Goal: Task Accomplishment & Management: Manage account settings

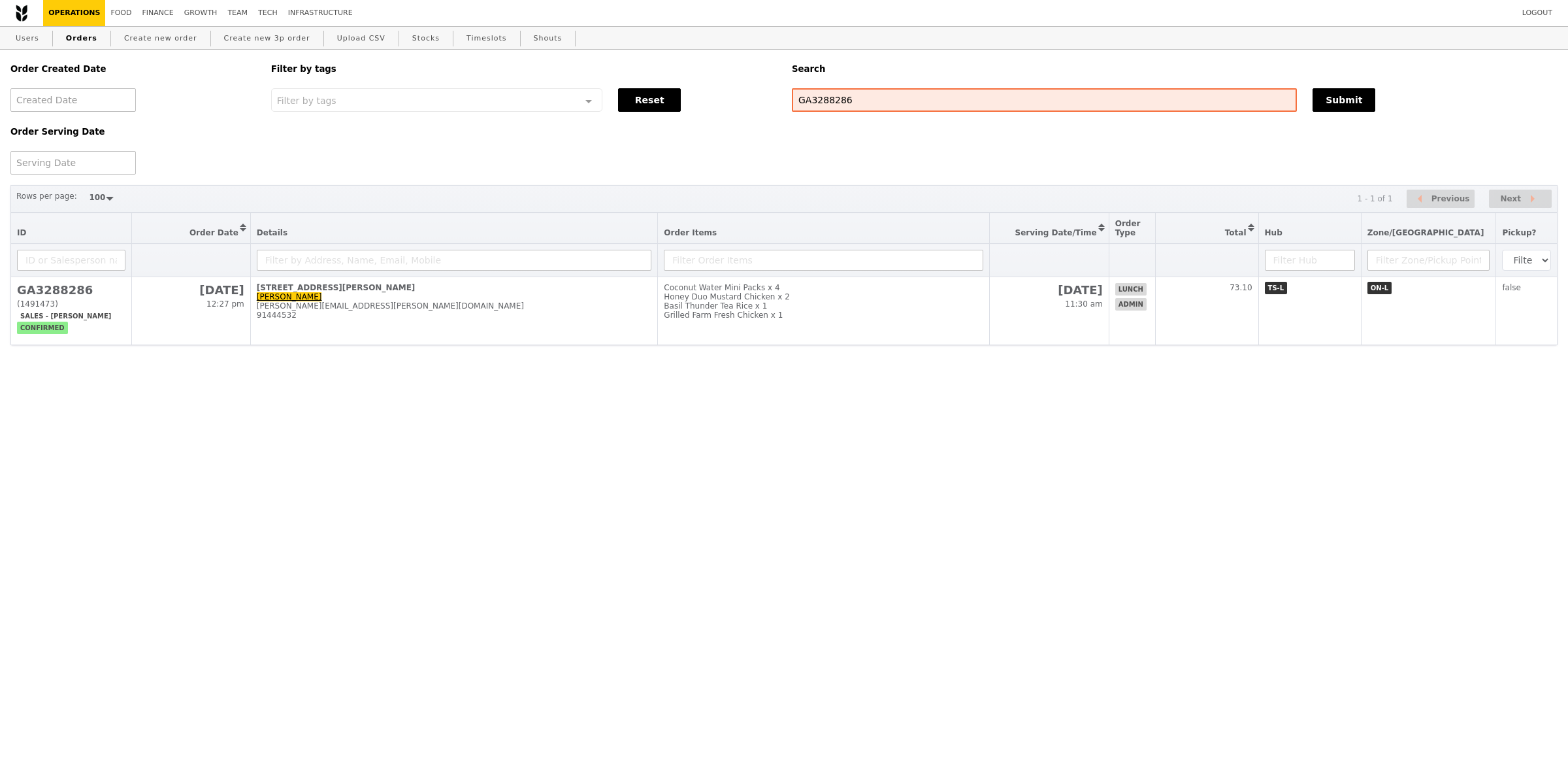
select select "100"
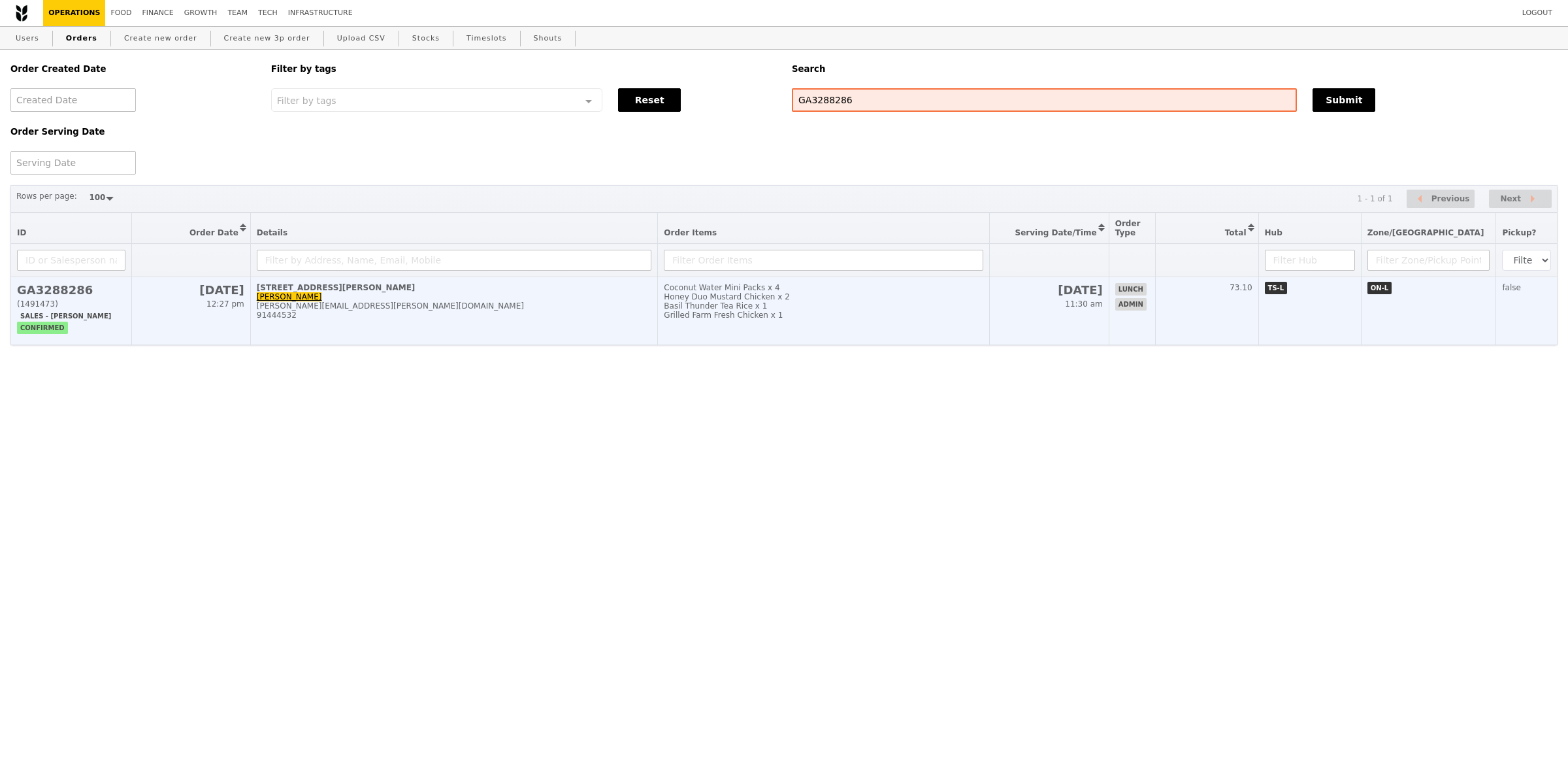
click at [633, 317] on div "91444532" at bounding box center [454, 315] width 396 height 9
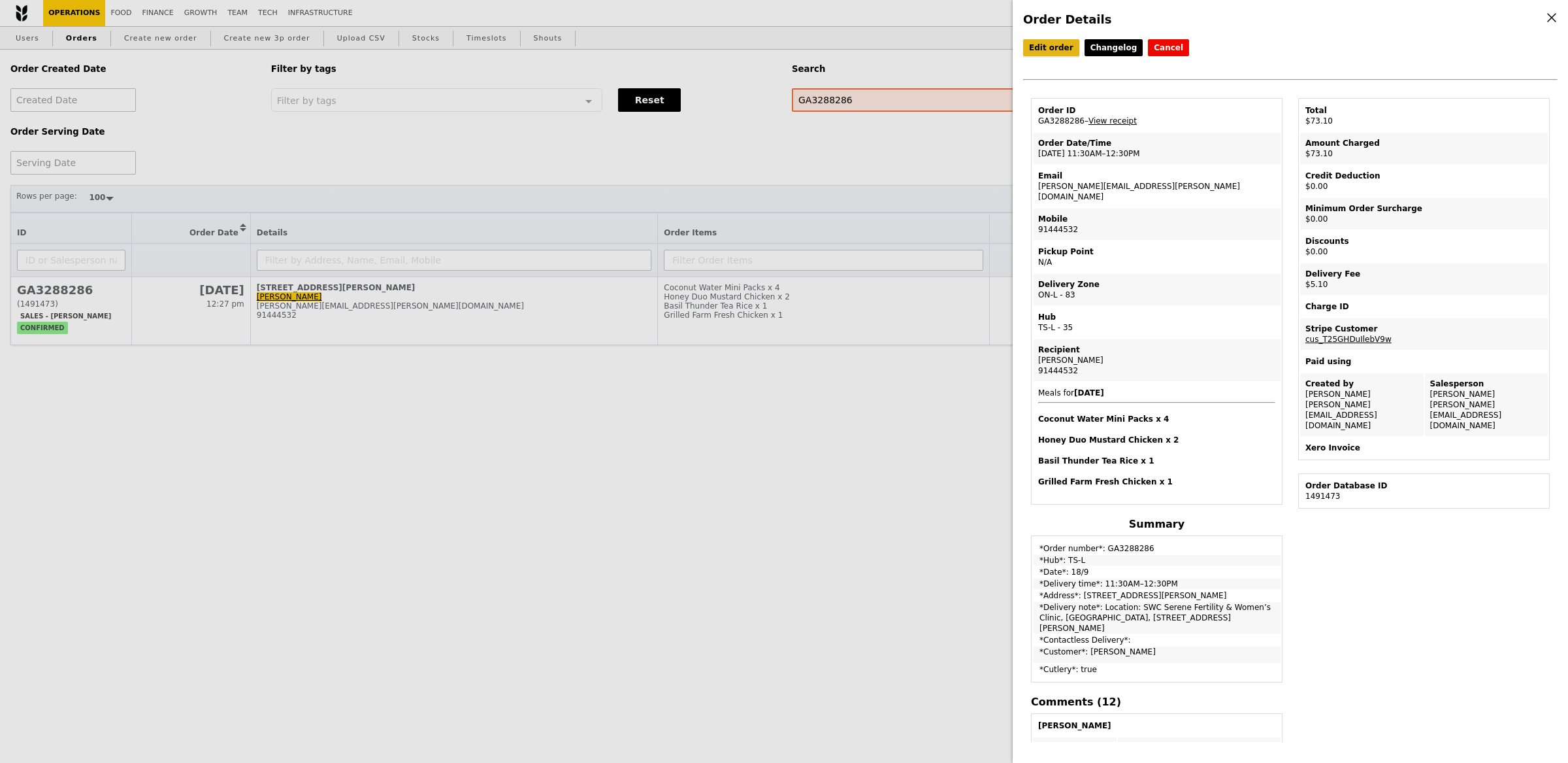
click at [1041, 52] on link "Edit order" at bounding box center [1051, 48] width 56 height 17
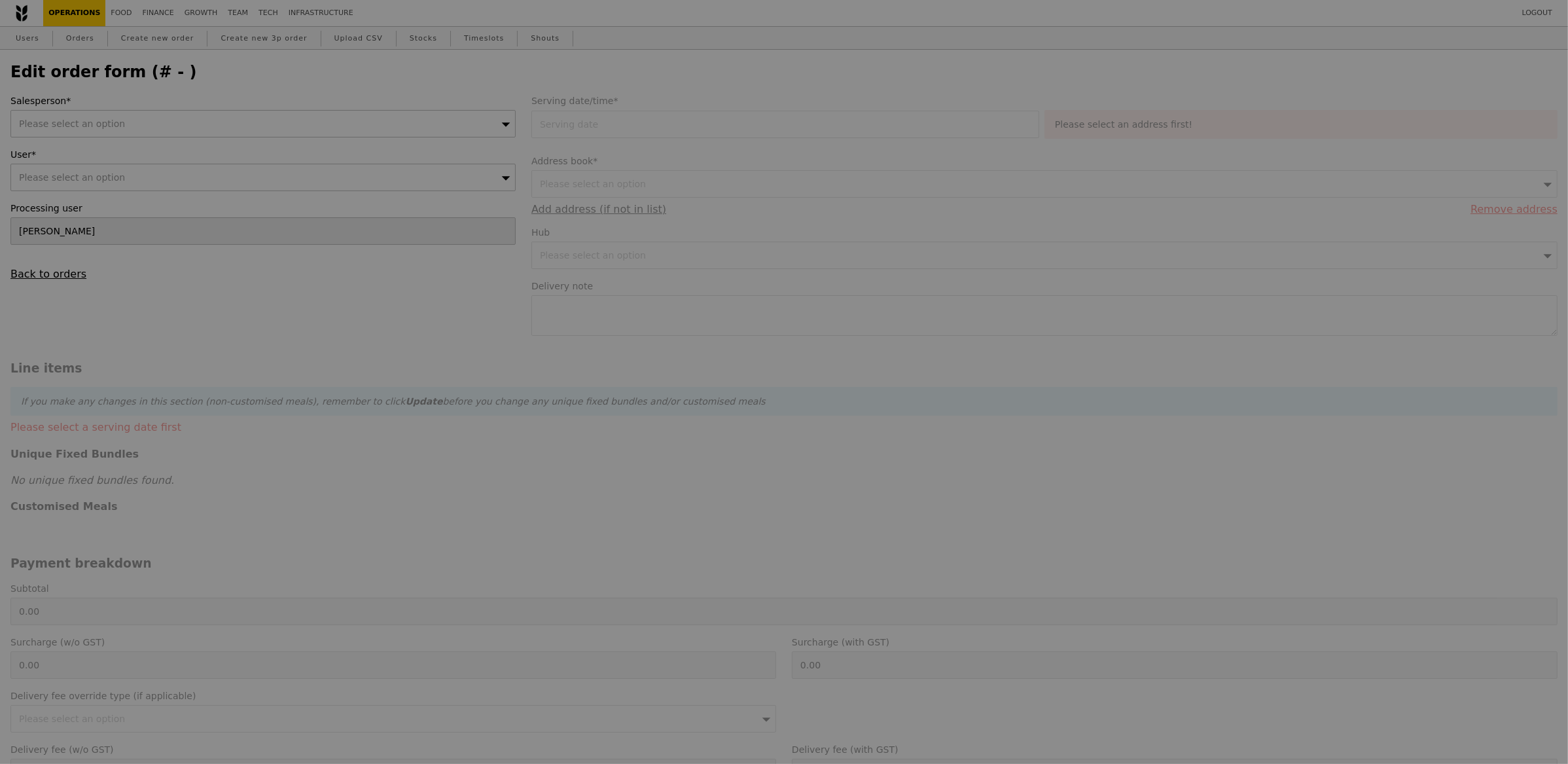
type input "[PERSON_NAME]"
type input "18 Sep 2025"
type textarea "Location: SWC Serene Fertility & Women’s Clinic, Foundation Women Centre, 6 Nap…"
type input "68.00"
type input "4.68"
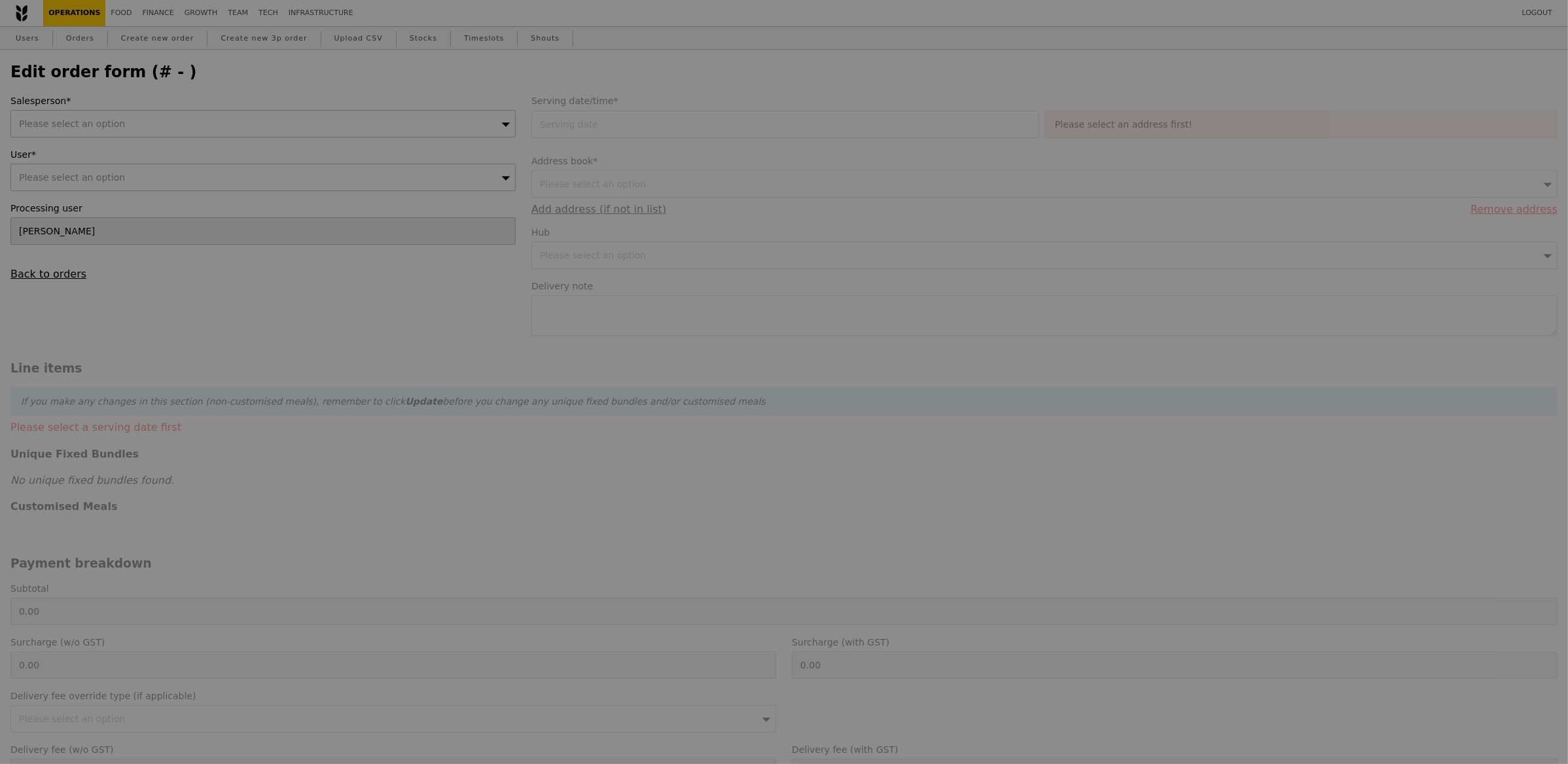
type input "5.10"
type input "73.10"
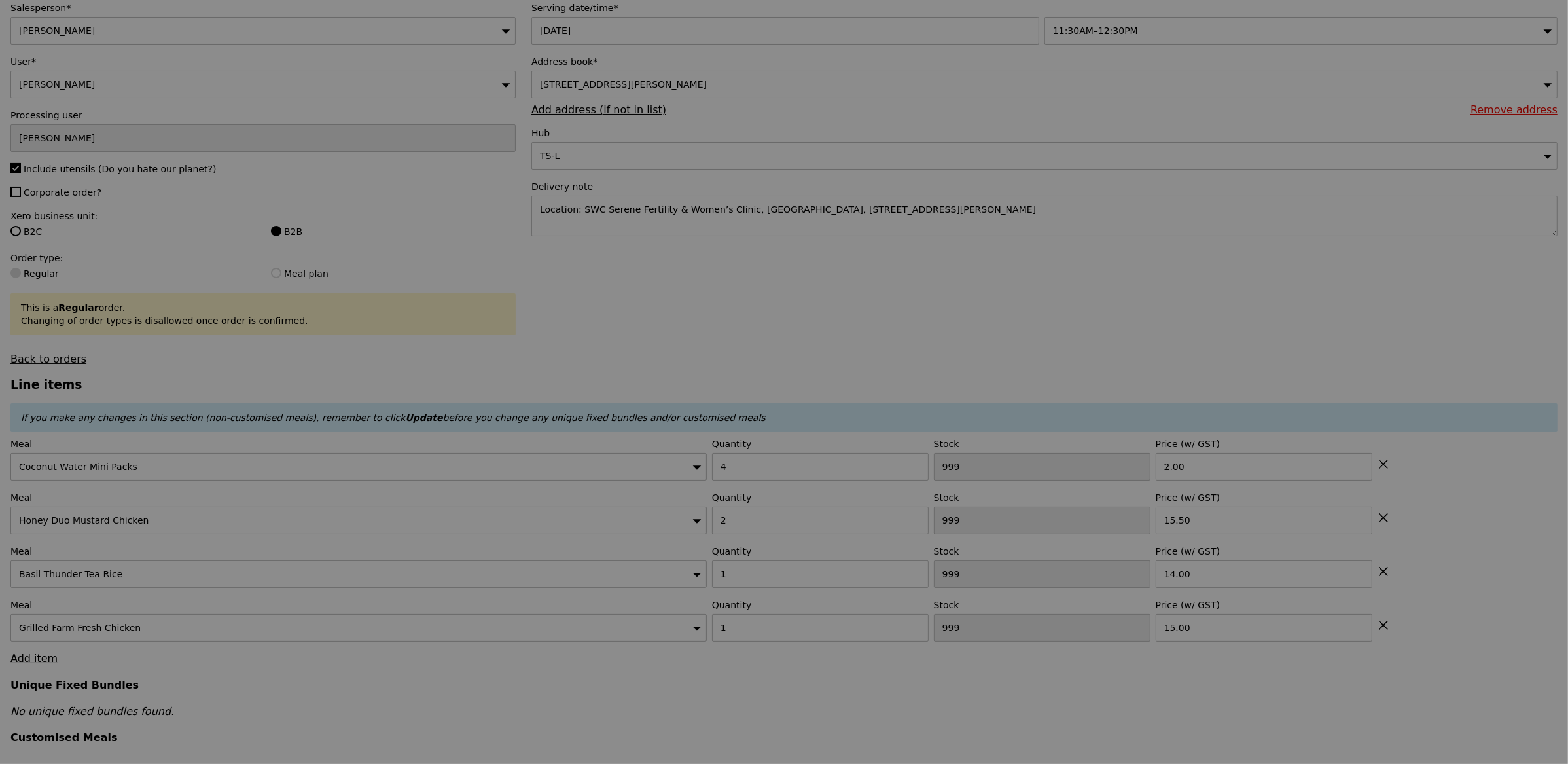
type input "Update"
type input "463"
type input "469"
type input "411"
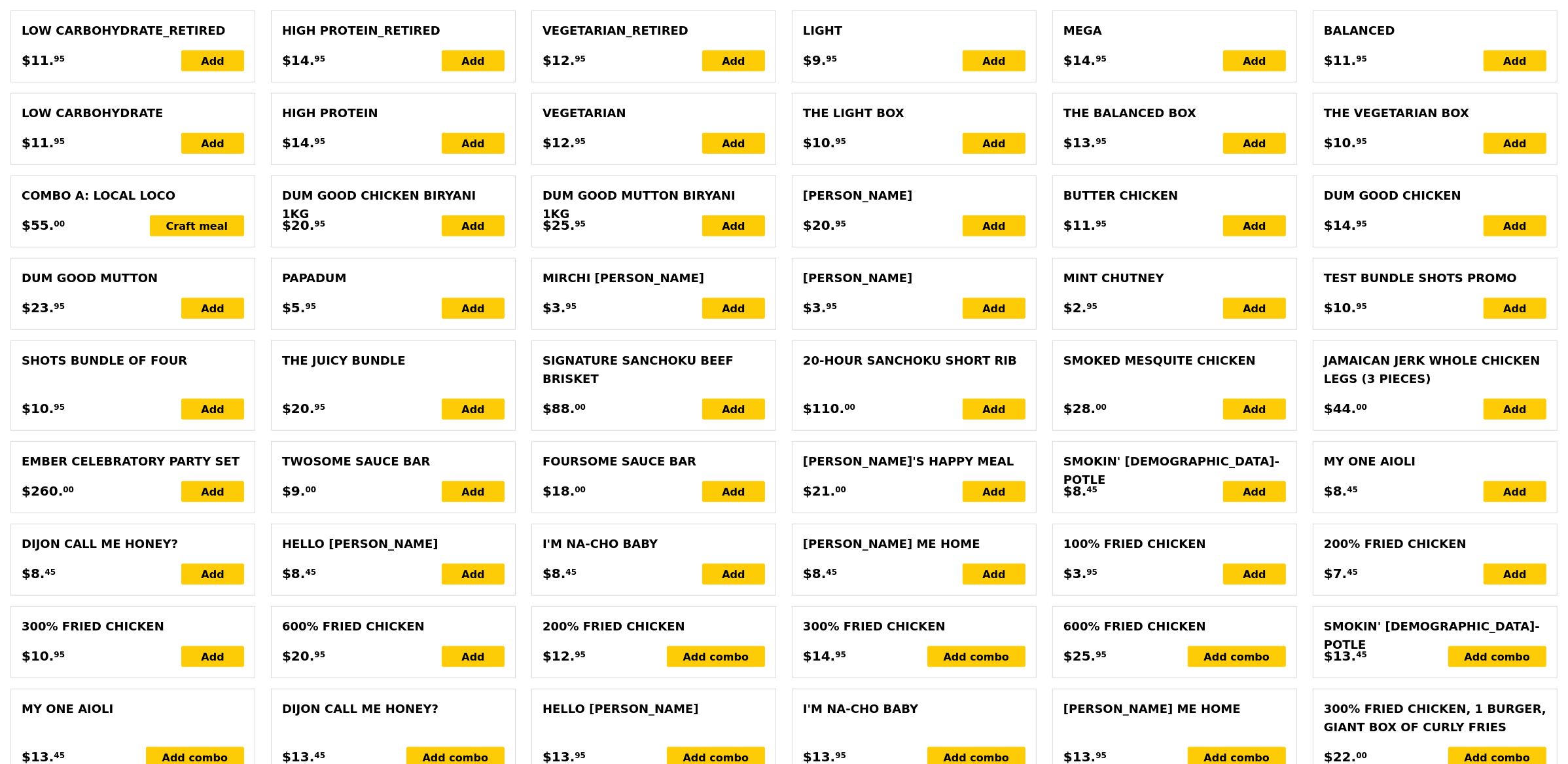
scroll to position [1935, 0]
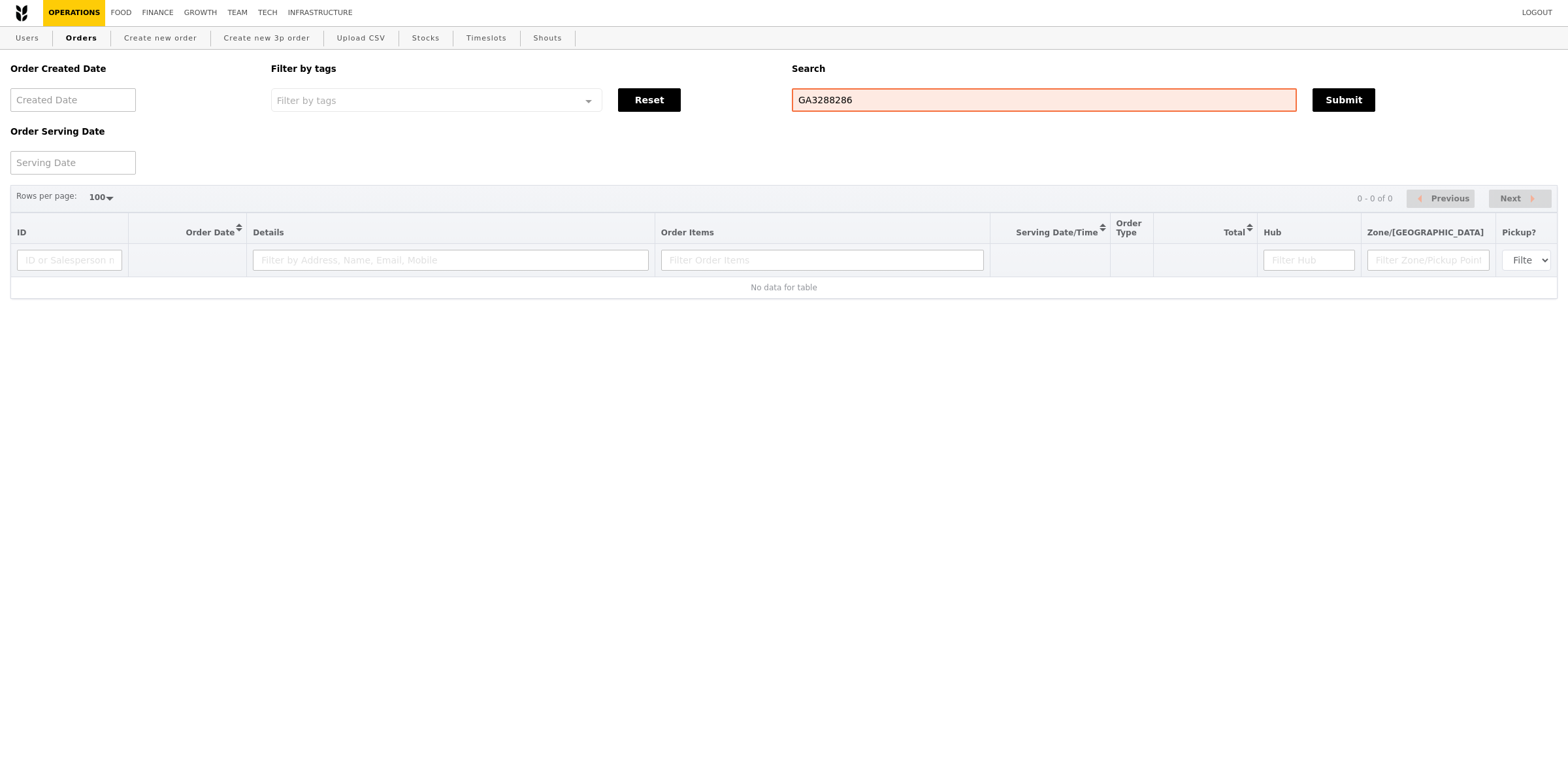
select select "100"
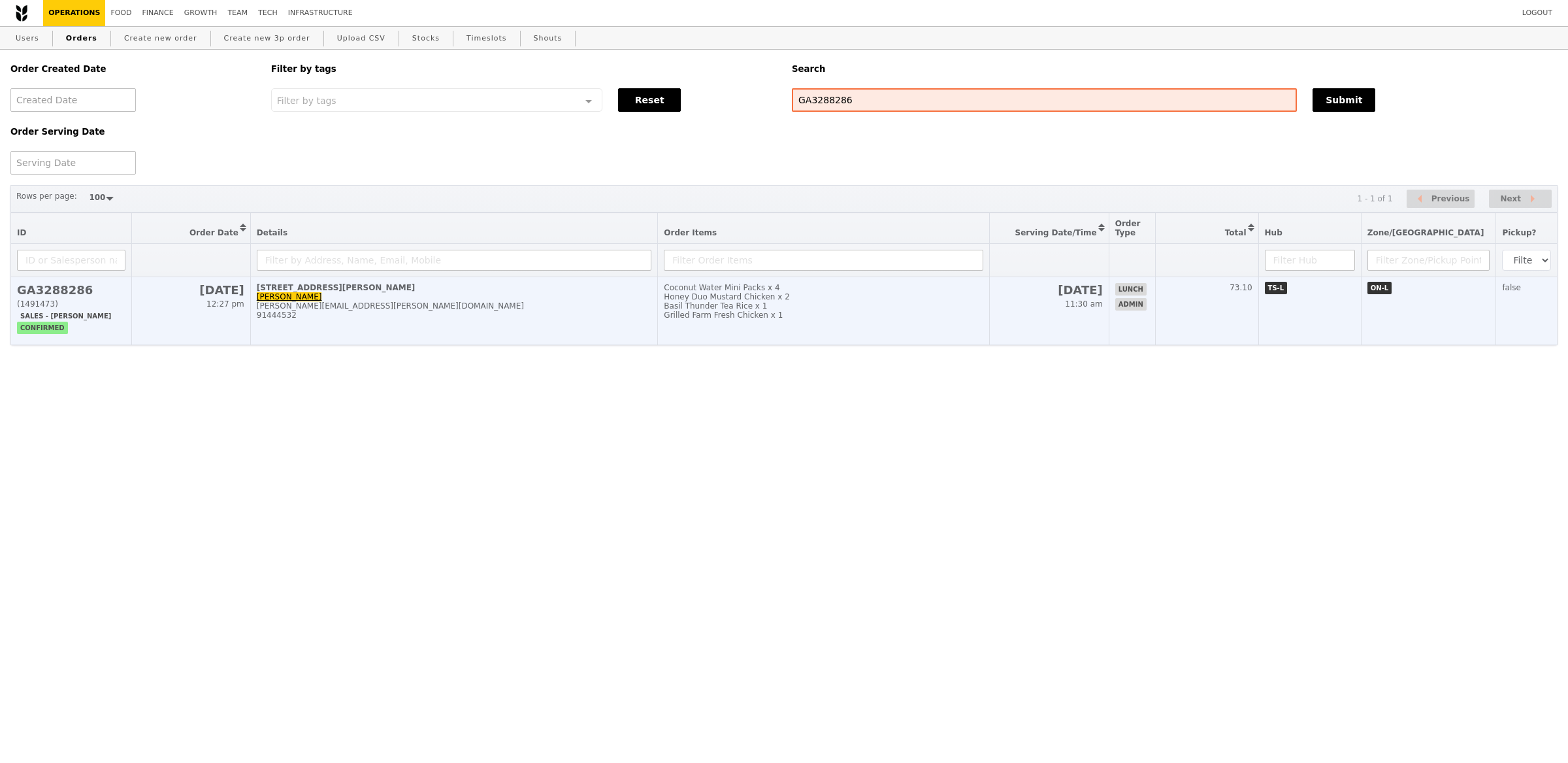
click at [711, 320] on td "Coconut Water Mini Packs x 4 Honey Duo Mustard Chicken x 2 Basil Thunder Tea Ri…" at bounding box center [824, 311] width 332 height 68
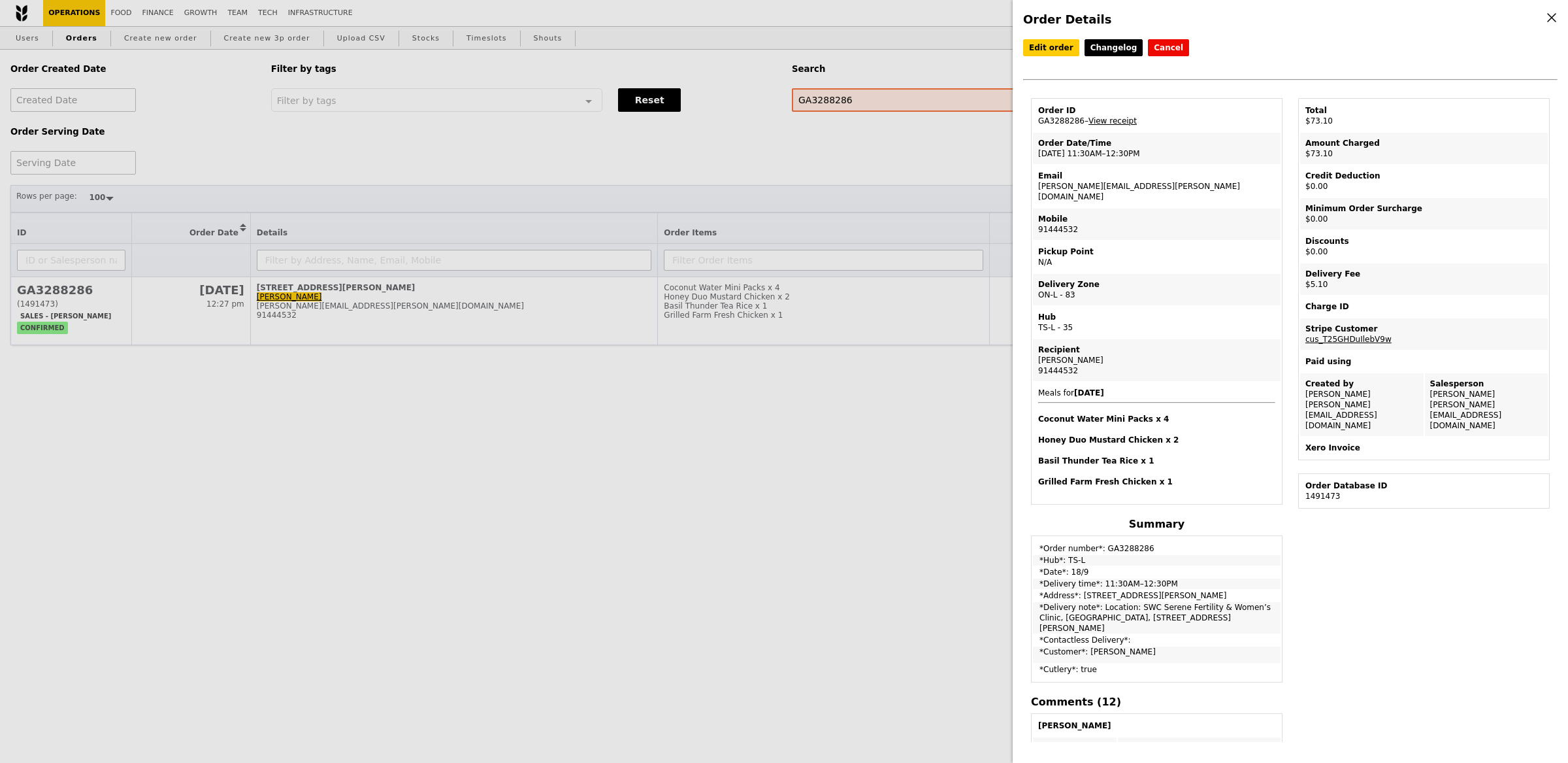
click at [1101, 121] on link "View receipt" at bounding box center [1112, 121] width 48 height 9
click at [257, 60] on div "Order Details Edit order Changelog Cancel Order ID GA3288286 – View receipt Ord…" at bounding box center [784, 382] width 1568 height 763
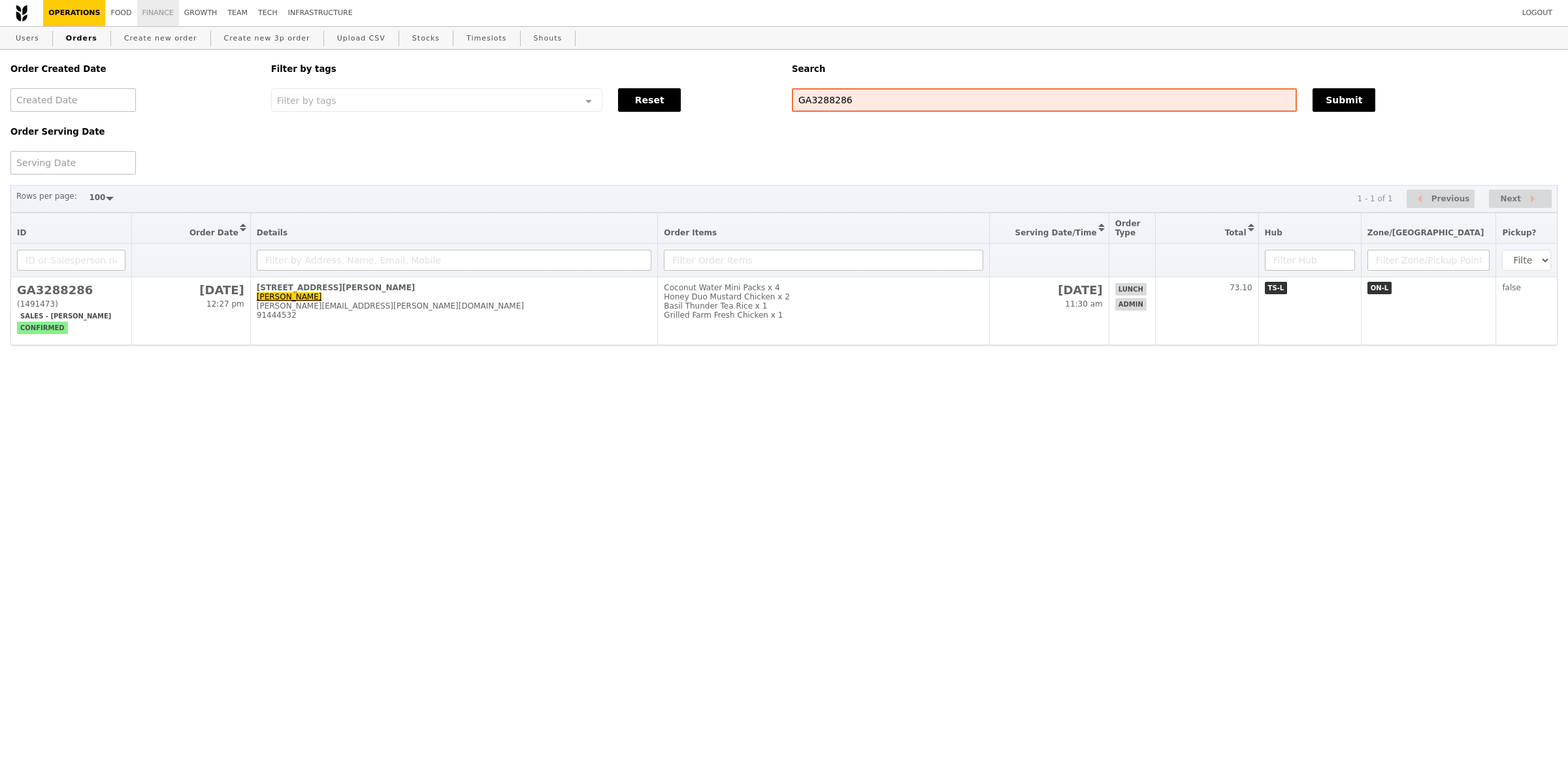
click at [152, 19] on link "Finance" at bounding box center [158, 13] width 42 height 26
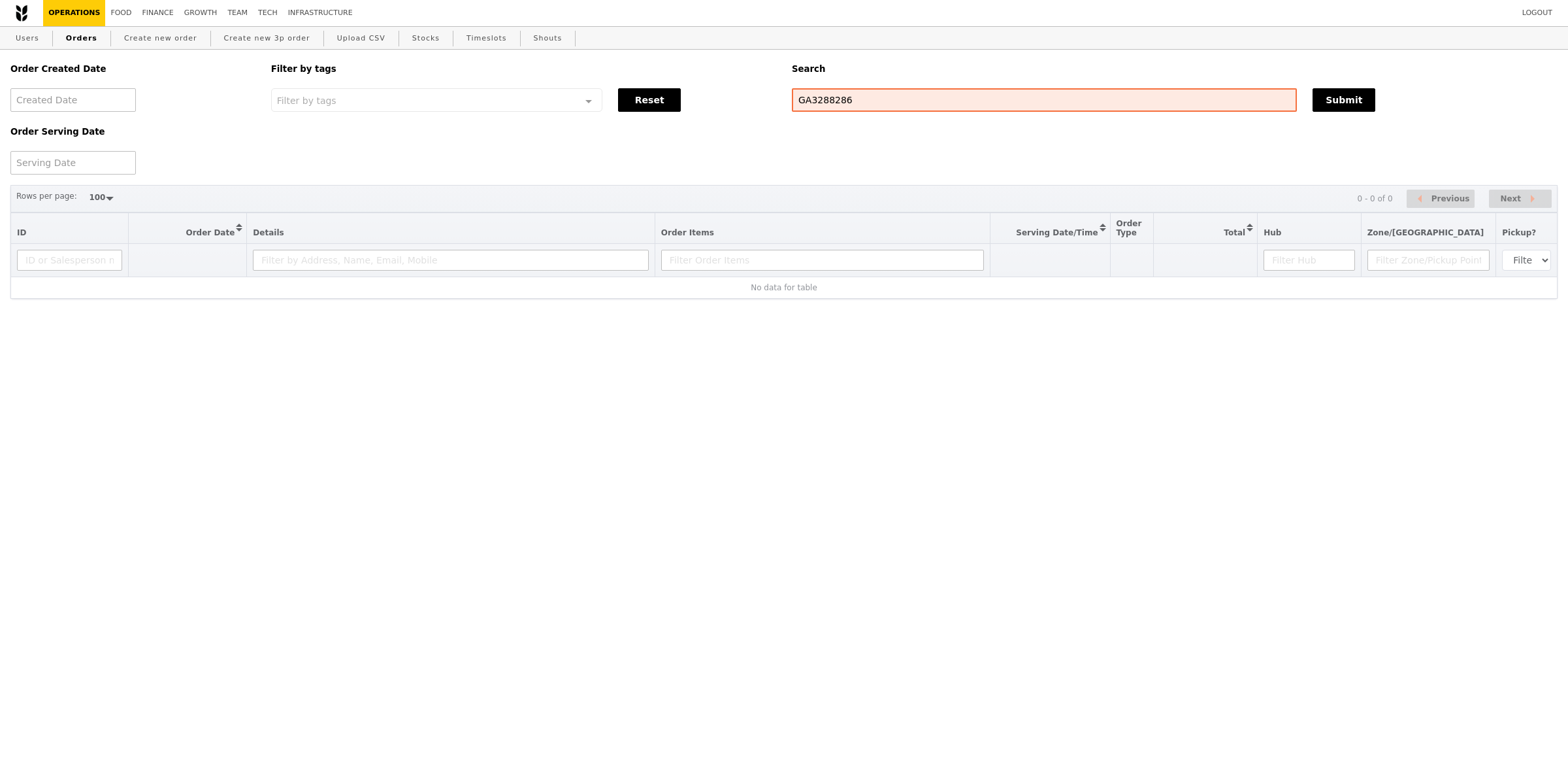
select select "100"
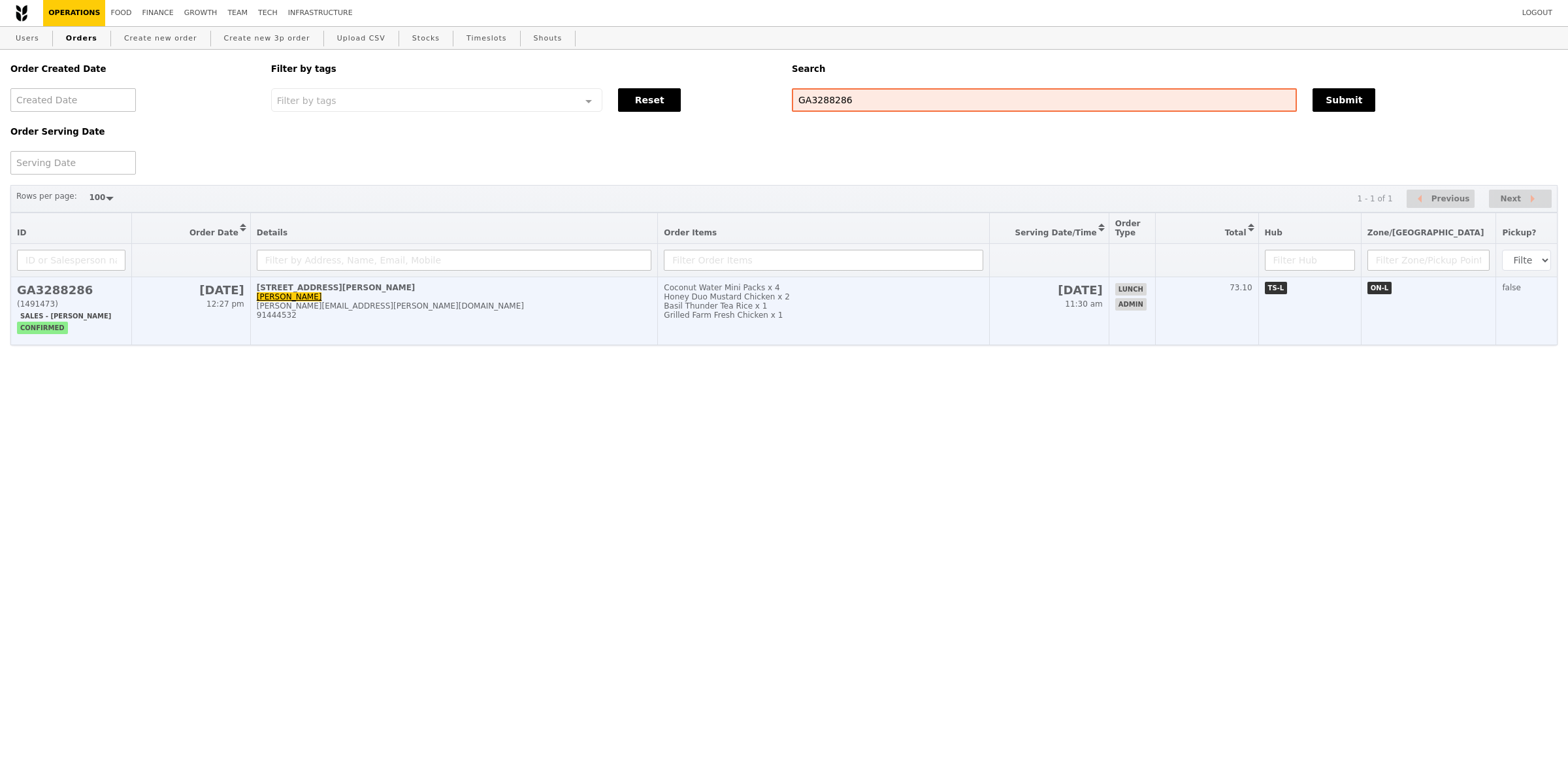
click at [696, 331] on td "Coconut Water Mini Packs x 4 Honey Duo Mustard Chicken x 2 Basil Thunder Tea Ri…" at bounding box center [824, 311] width 332 height 68
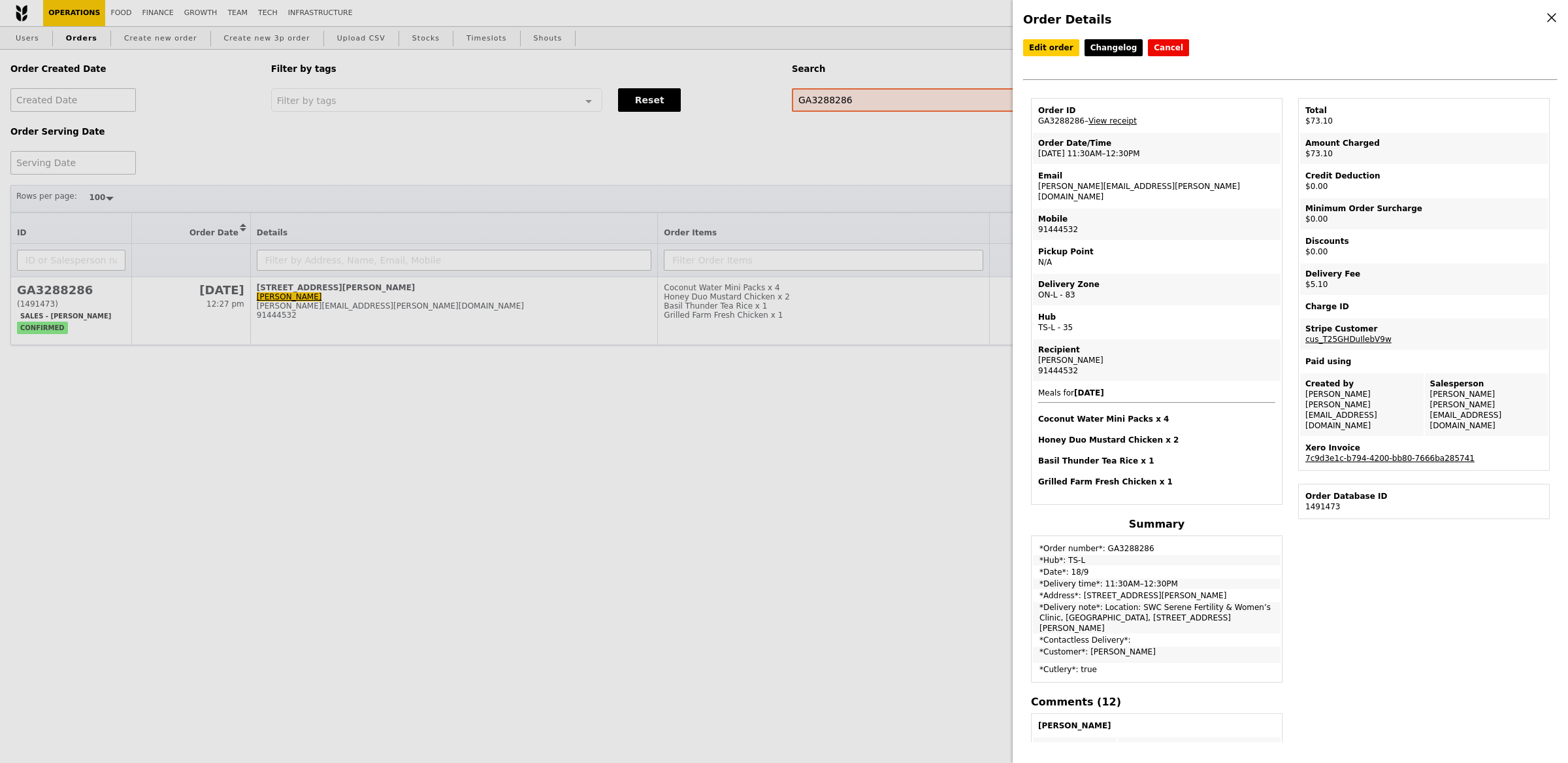
click at [1380, 454] on link "7c9d3e1c-b794-4200-bb80-7666ba285741" at bounding box center [1390, 458] width 169 height 9
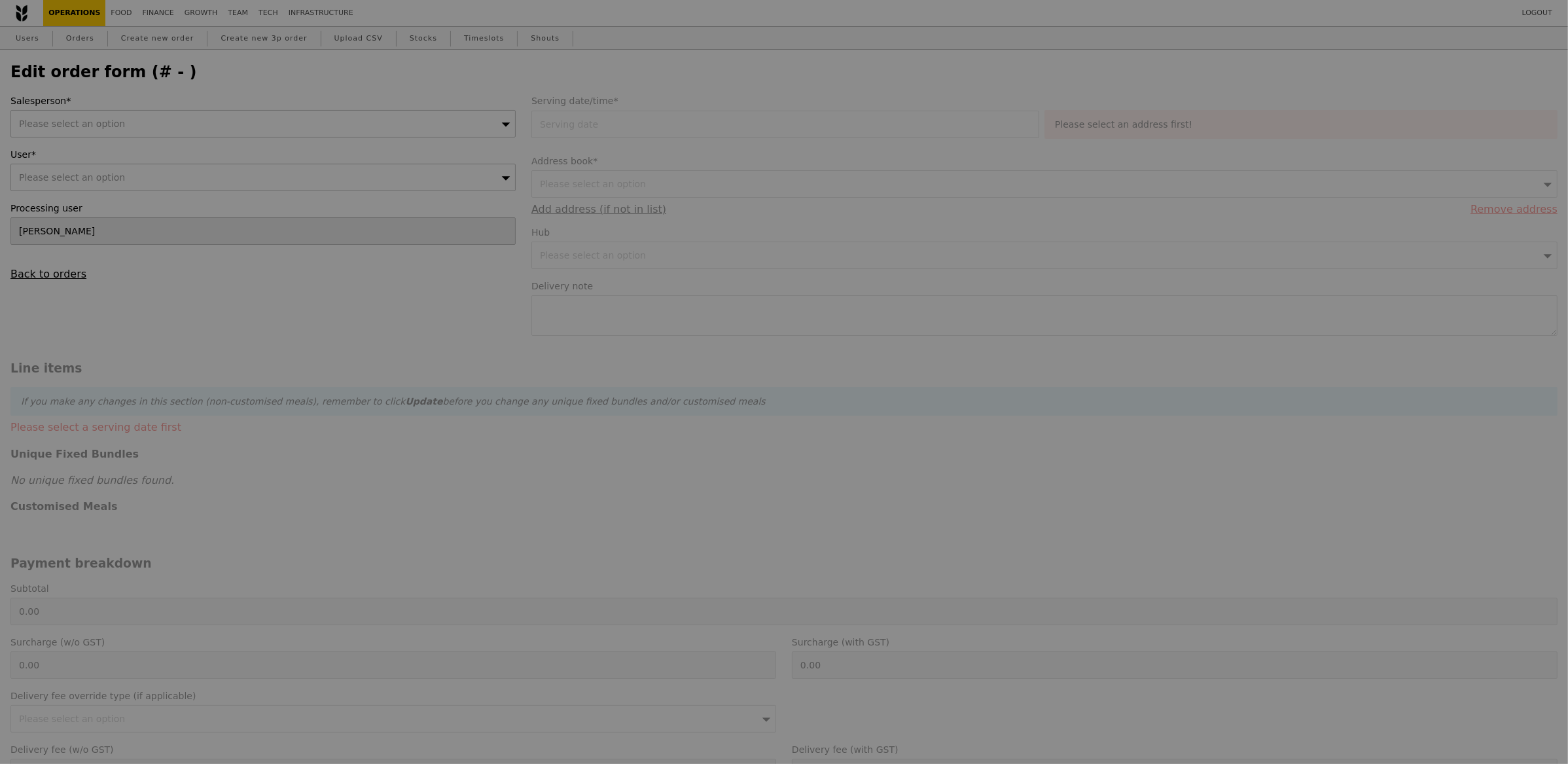
type input "[PERSON_NAME]"
type input "[DATE]"
type input "47.00"
type input "1.79"
type input "1.95"
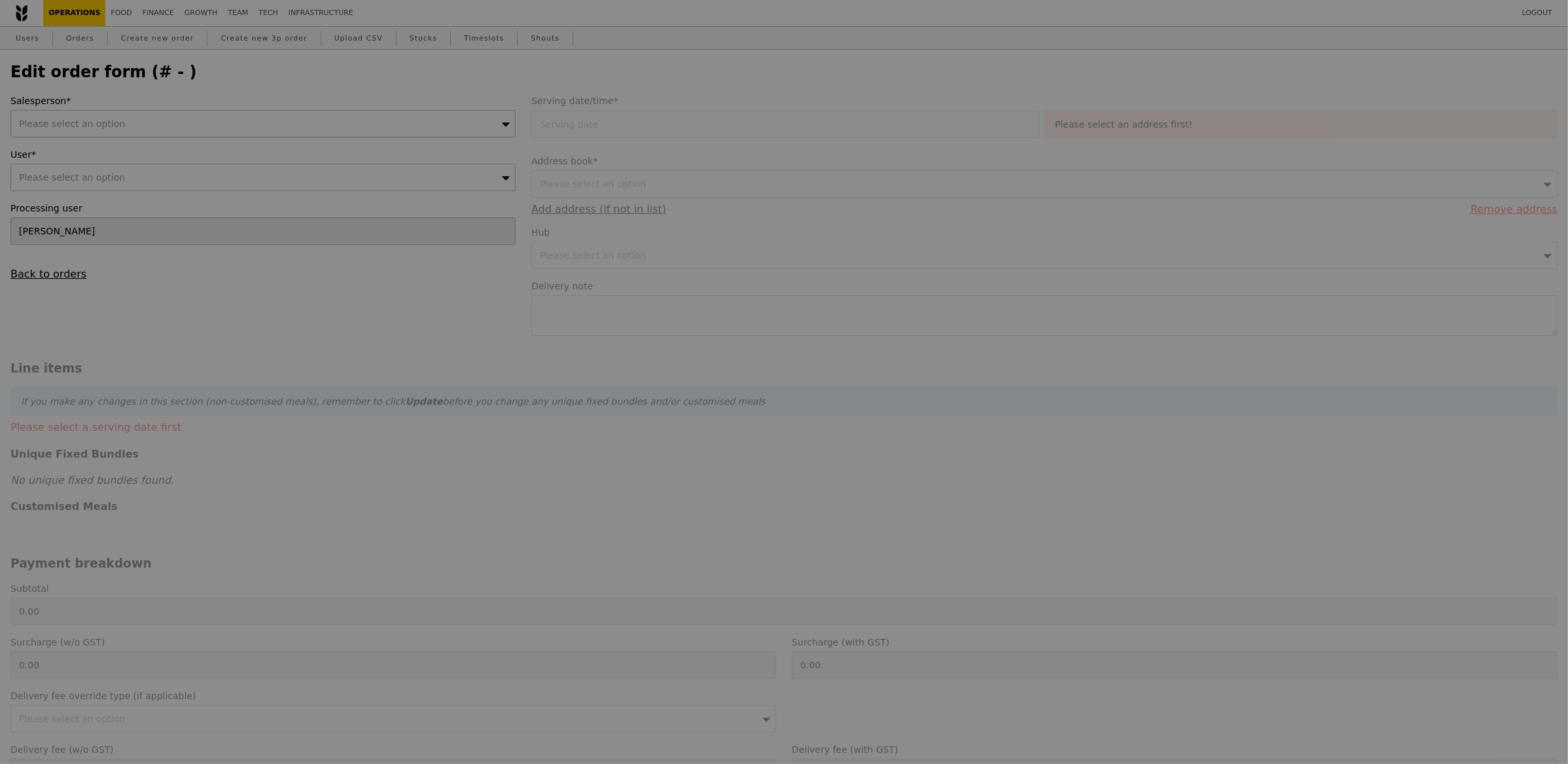
type input "6.51"
type input "7.10"
type input "6.51"
type input "7.10"
type input "48.95"
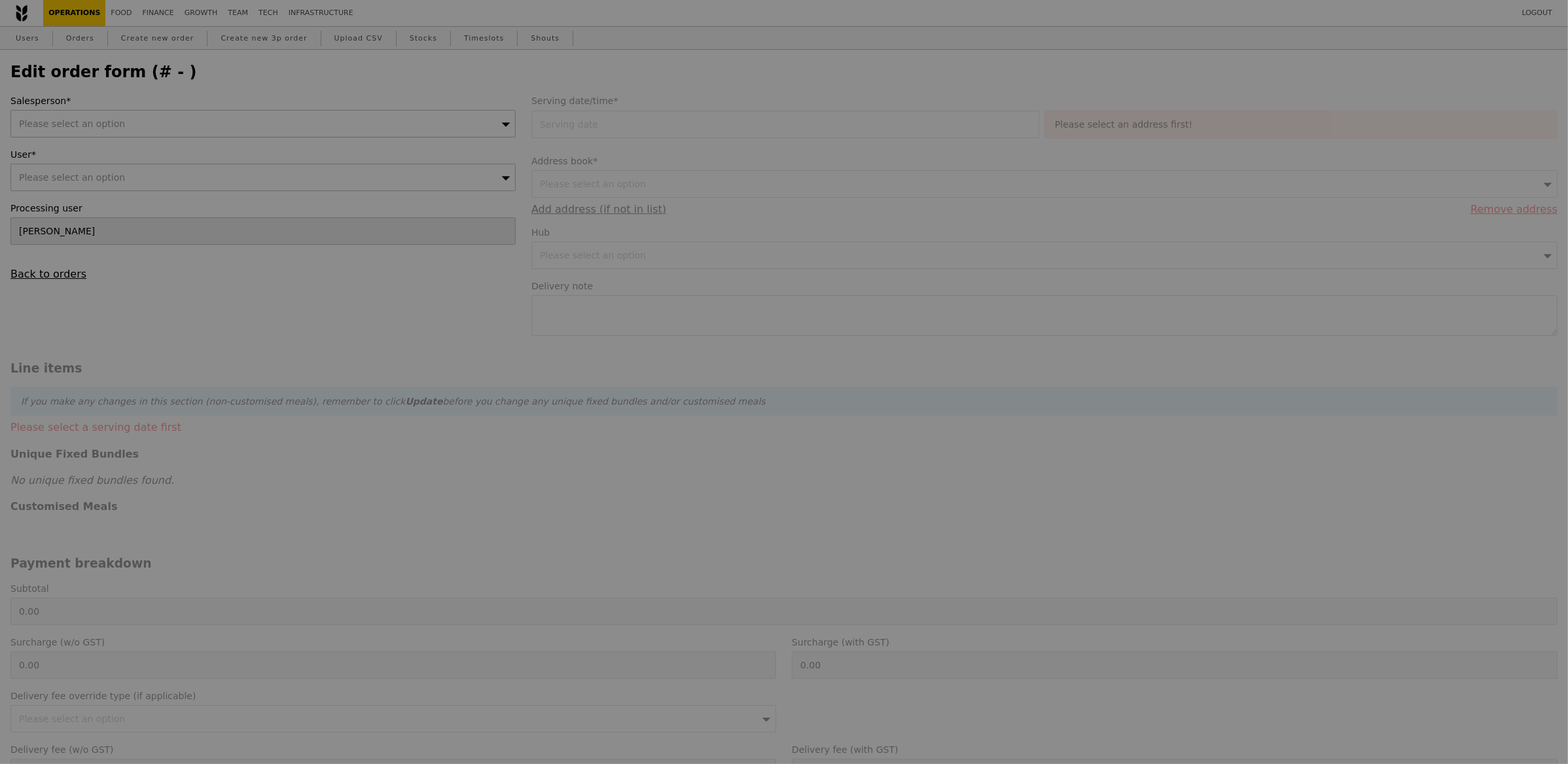
type input "Loading..."
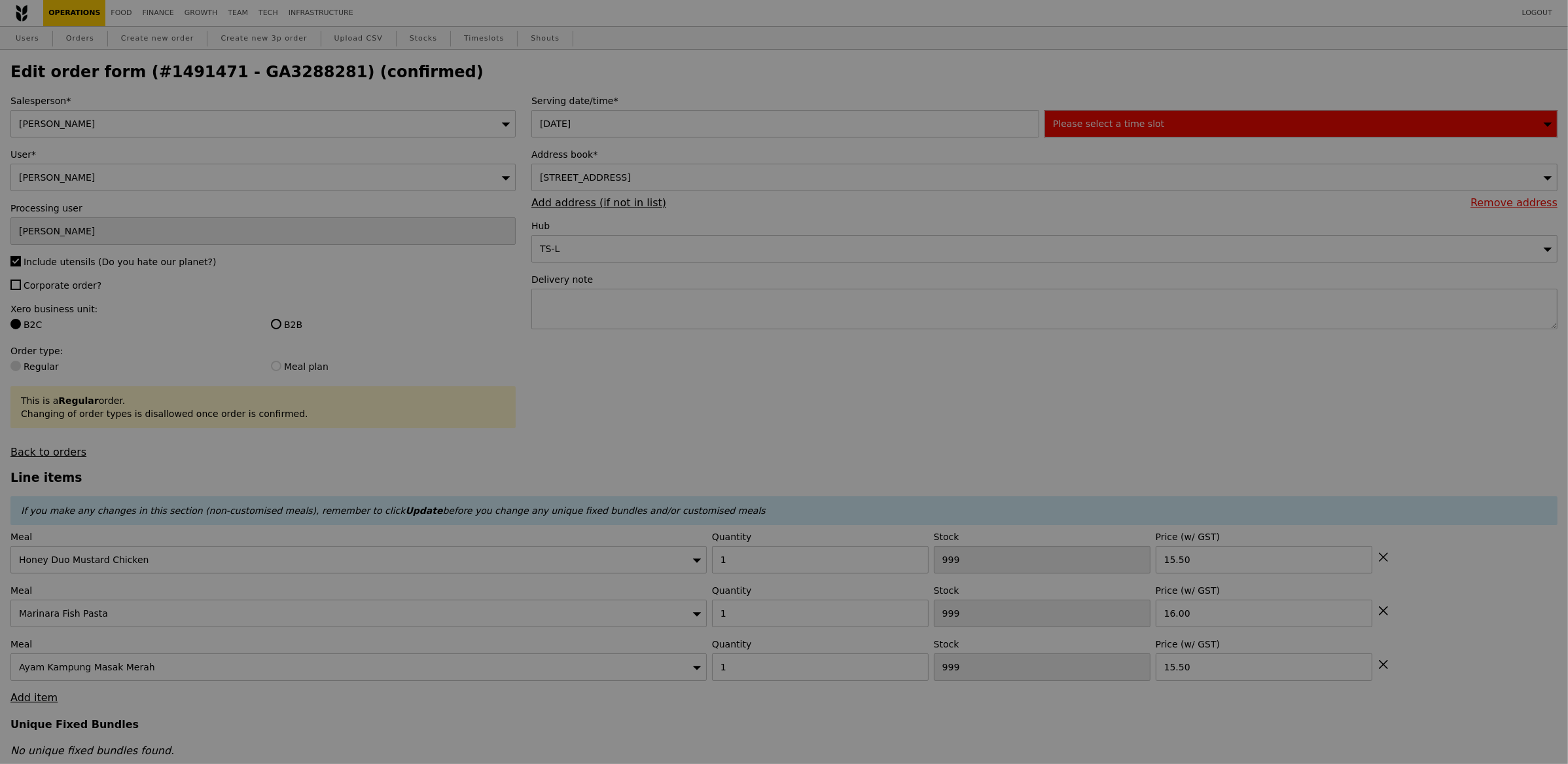
type input "463"
type input "482"
type input "462"
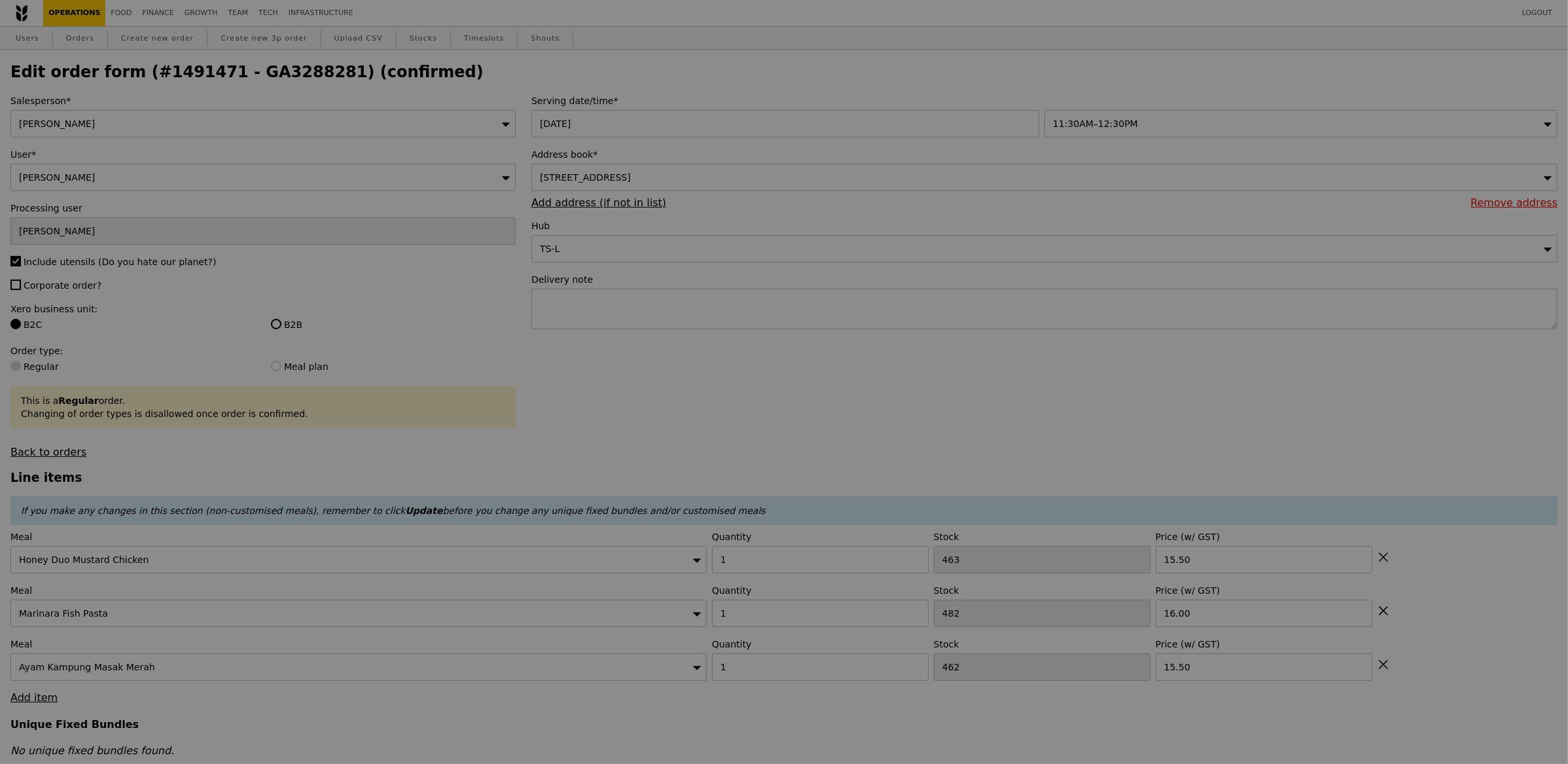
click at [248, 71] on div at bounding box center [784, 382] width 1568 height 764
type input "Update"
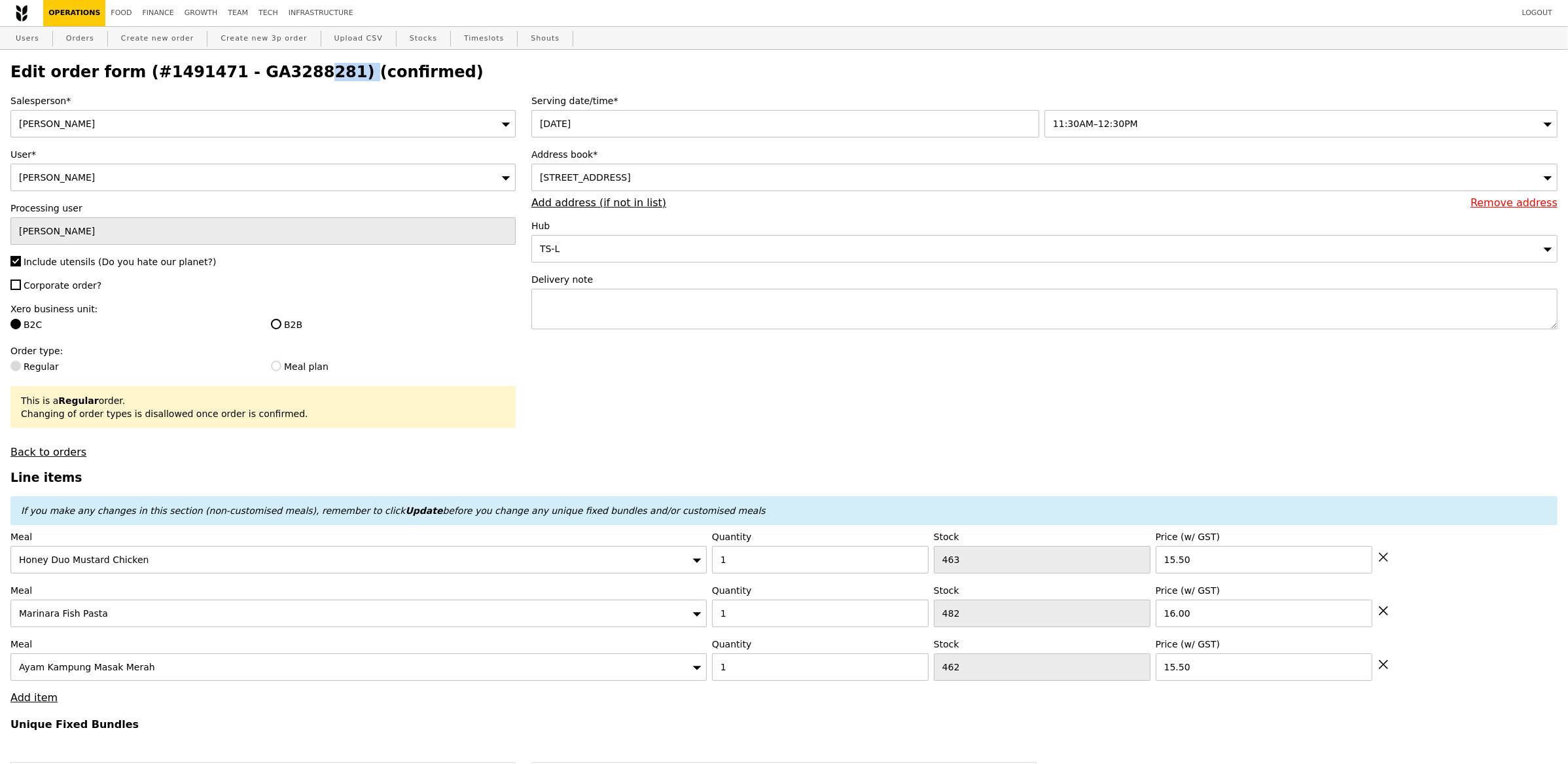
drag, startPoint x: 309, startPoint y: 75, endPoint x: 214, endPoint y: 70, distance: 95.1
click at [214, 70] on h2 "Edit order form (#1491471 - GA3288281) (confirmed)" at bounding box center [784, 72] width 1547 height 19
copy h2 "GA3288281"
